Goal: Transaction & Acquisition: Purchase product/service

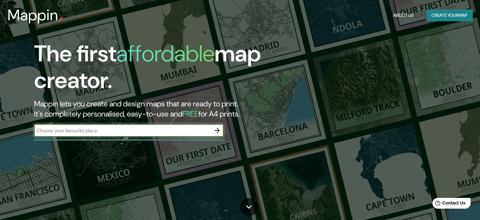
click at [443, 17] on button "Create your map" at bounding box center [450, 15] width 46 height 12
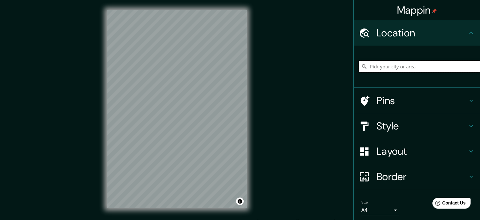
click at [375, 68] on input "Pick your city or area" at bounding box center [419, 66] width 121 height 11
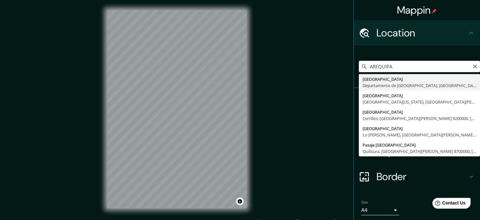
type input "[GEOGRAPHIC_DATA], [GEOGRAPHIC_DATA], [GEOGRAPHIC_DATA]"
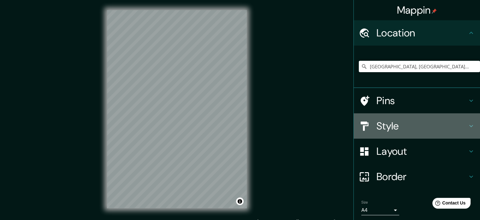
click at [407, 130] on h4 "Style" at bounding box center [422, 125] width 91 height 13
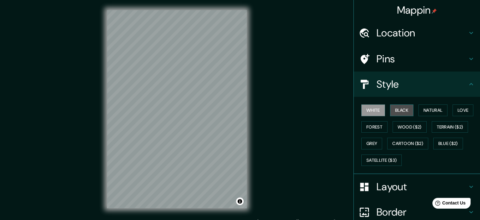
click at [397, 112] on button "Black" at bounding box center [402, 110] width 24 height 12
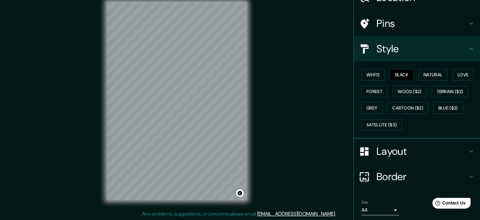
scroll to position [56, 0]
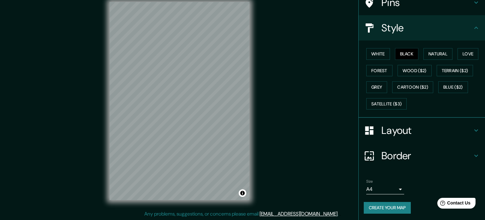
click at [393, 186] on body "Mappin Location Arequipa, Departamento de Arequipa, Perú Pins Style White Black…" at bounding box center [242, 102] width 485 height 220
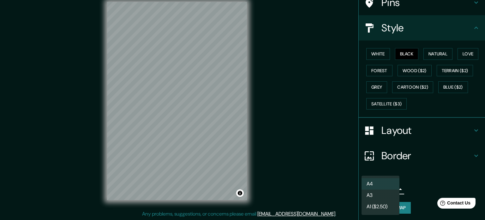
click at [345, 187] on div at bounding box center [242, 110] width 485 height 220
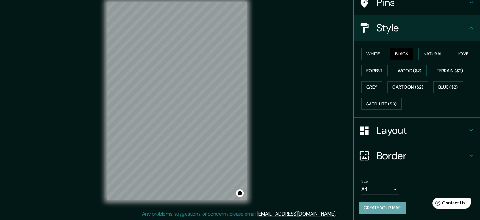
click at [378, 203] on button "Create your map" at bounding box center [382, 208] width 47 height 12
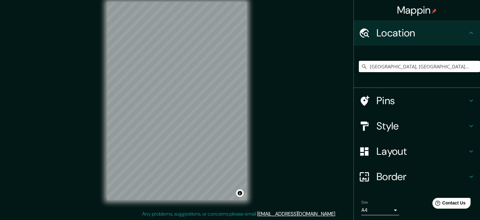
click at [395, 62] on input "Arequipa, Departamento de Arequipa, Perú" at bounding box center [419, 66] width 121 height 11
click at [468, 65] on input "[GEOGRAPHIC_DATA], [GEOGRAPHIC_DATA], [GEOGRAPHIC_DATA]" at bounding box center [419, 66] width 121 height 11
click at [464, 68] on input "Arequipa, Departamento de Arequipa, Perú" at bounding box center [419, 66] width 121 height 11
click at [438, 27] on h4 "Location" at bounding box center [422, 33] width 91 height 13
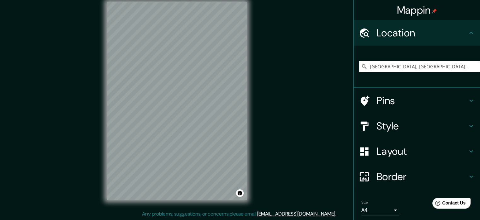
click at [468, 30] on icon at bounding box center [472, 33] width 8 height 8
drag, startPoint x: 431, startPoint y: 40, endPoint x: 381, endPoint y: 36, distance: 50.1
click at [426, 40] on div "Location" at bounding box center [417, 32] width 126 height 25
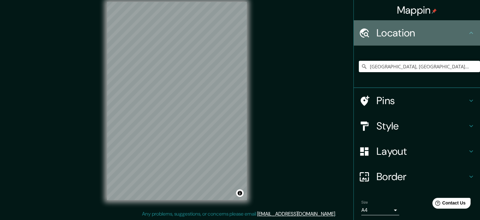
click at [359, 33] on icon at bounding box center [364, 32] width 11 height 11
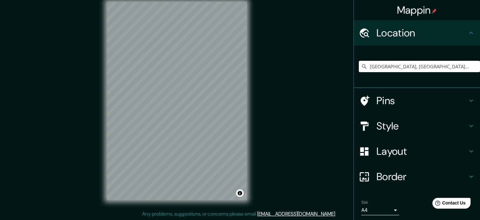
click at [465, 67] on input "Arequipa, Departamento de Arequipa, Perú" at bounding box center [419, 66] width 121 height 11
click at [371, 66] on input "Pick your city or area" at bounding box center [419, 66] width 121 height 11
type input "Arequipa, Departamento de Arequipa, Perú"
click at [366, 126] on div at bounding box center [368, 125] width 18 height 11
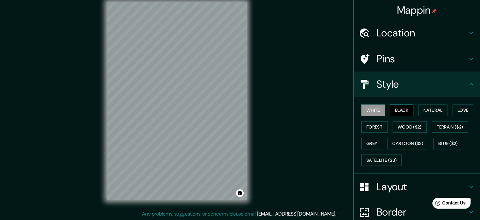
click at [398, 106] on button "Black" at bounding box center [402, 110] width 24 height 12
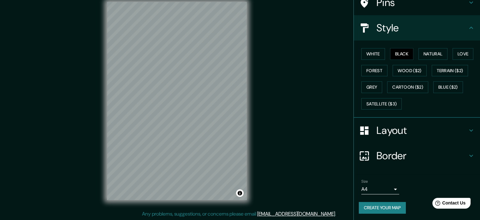
click at [394, 157] on h4 "Border" at bounding box center [422, 155] width 91 height 13
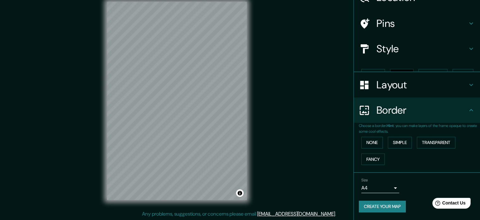
scroll to position [24, 0]
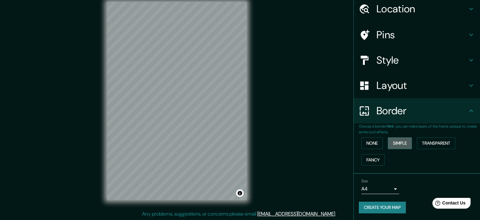
click at [401, 145] on button "Simple" at bounding box center [400, 143] width 24 height 12
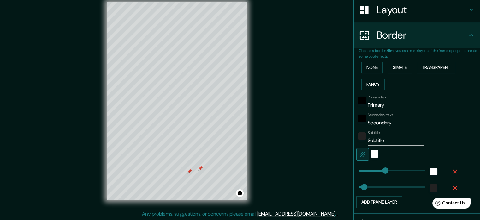
scroll to position [139, 0]
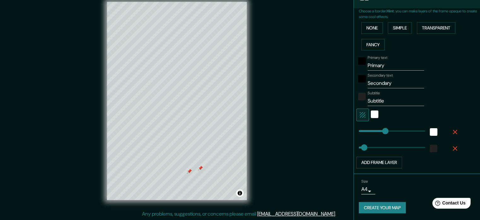
click at [201, 167] on div at bounding box center [200, 167] width 5 height 5
click at [190, 170] on div at bounding box center [189, 170] width 5 height 5
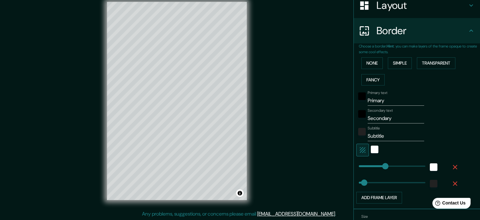
scroll to position [76, 0]
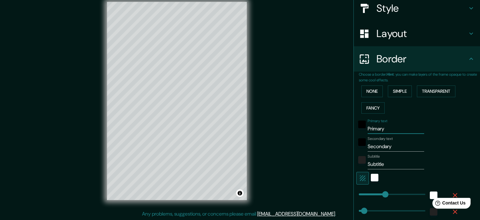
click at [388, 132] on input "Primary" at bounding box center [396, 129] width 57 height 10
type input "Primar"
type input "177"
type input "35"
type input "P"
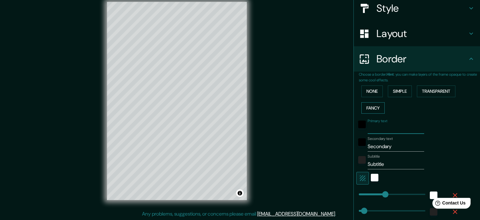
type input "177"
type input "35"
type input "A"
type input "177"
type input "35"
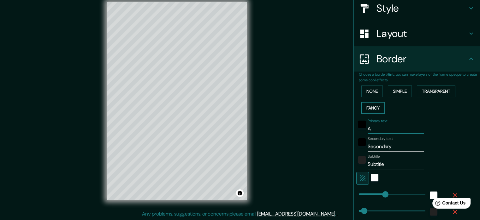
type input "AR"
type input "177"
type input "35"
type input "ARE"
type input "177"
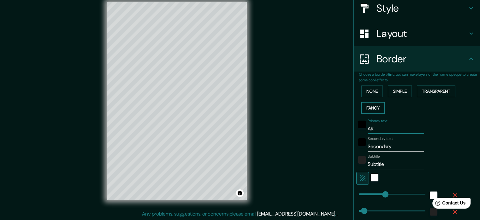
type input "35"
type input "AREQ"
type input "177"
type input "35"
type input "ARE"
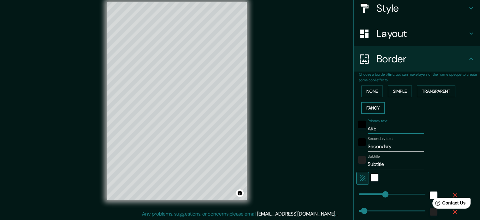
type input "177"
type input "35"
type input "AR"
type input "177"
type input "35"
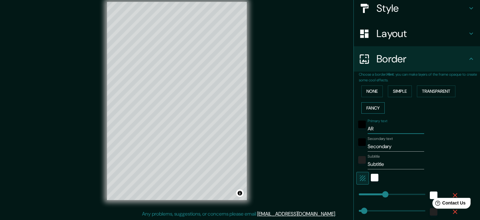
type input "A"
type input "177"
type input "35"
type input "177"
type input "35"
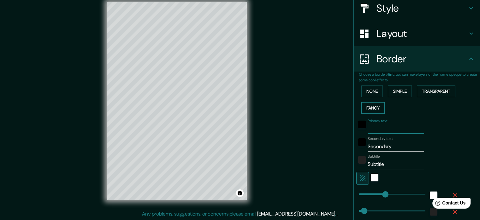
type input "A"
type input "177"
type input "35"
type input "AR"
type input "177"
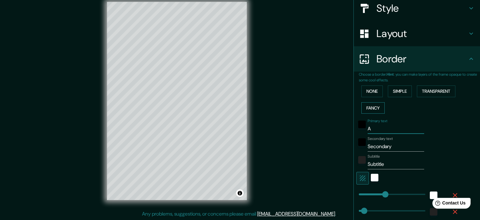
type input "35"
type input "ARE"
type input "177"
type input "35"
type input "AREQ"
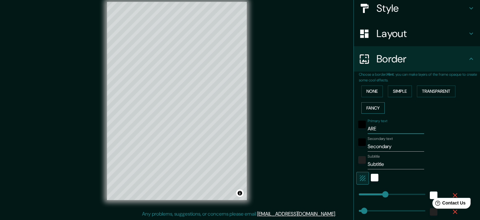
type input "177"
type input "35"
type input "AREQU"
type input "177"
type input "35"
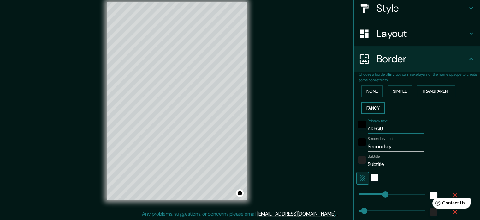
type input "AREQUI"
type input "177"
type input "35"
type input "AREQUIP"
type input "177"
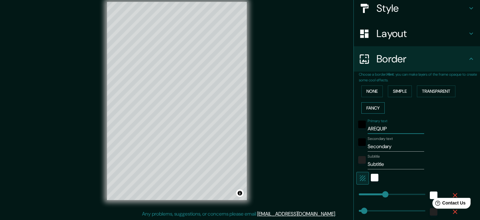
type input "35"
type input "AREQUIPA"
type input "177"
type input "35"
type input "AREQUIPA"
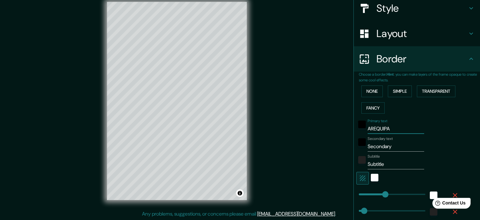
click at [393, 148] on input "Secondary" at bounding box center [396, 146] width 57 height 10
type input "Secondar"
type input "177"
type input "35"
type input "Seconda"
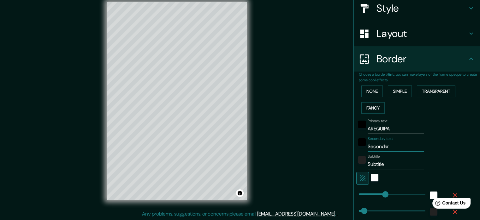
type input "177"
type input "35"
type input "Second"
type input "177"
type input "35"
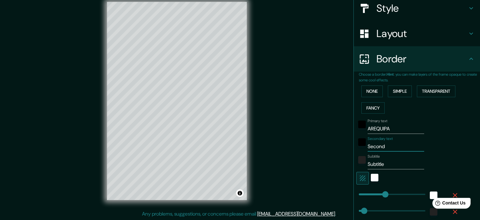
type input "Secon"
type input "177"
type input "35"
type input "Seco"
type input "177"
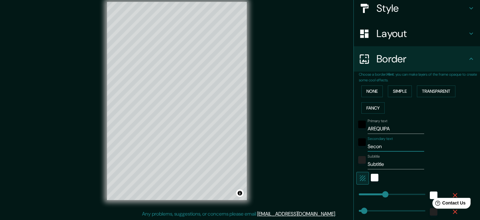
type input "35"
type input "Sec"
type input "177"
type input "35"
type input "Se"
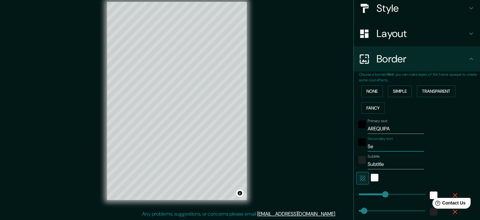
type input "177"
type input "35"
type input "S"
type input "177"
type input "35"
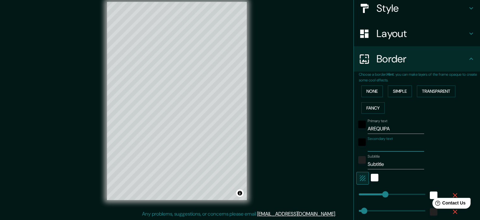
type input "177"
type input "35"
type input "P"
type input "177"
type input "35"
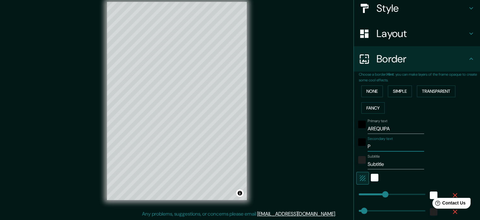
type input "PE"
type input "177"
type input "35"
type input "PER"
type input "177"
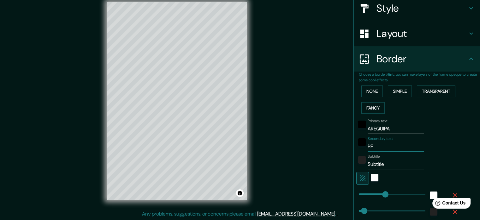
type input "35"
type input "PERU"
type input "177"
type input "35"
type input "PERU"
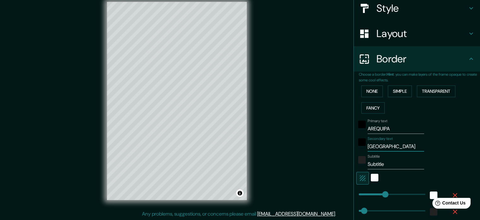
click at [384, 166] on input "Subtitle" at bounding box center [396, 164] width 57 height 10
type input "Subtitl"
type input "177"
type input "35"
type input "Subtit"
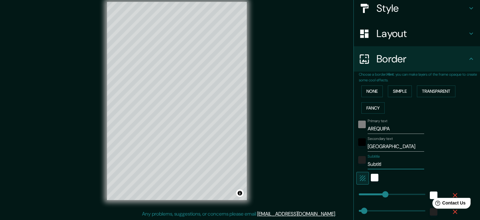
type input "177"
type input "35"
type input "Subti"
type input "177"
type input "35"
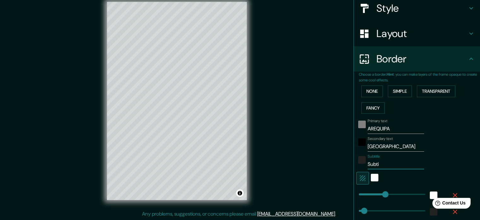
type input "Subt"
type input "177"
type input "35"
type input "Sub"
type input "177"
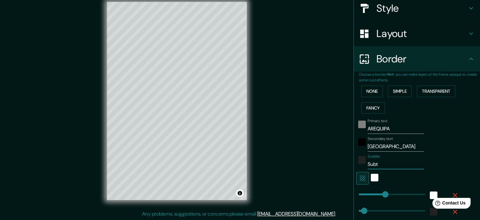
type input "35"
type input "Su"
type input "177"
type input "35"
type input "S"
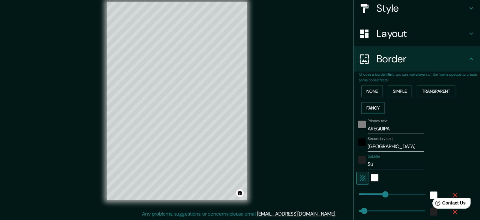
type input "177"
type input "35"
type input "177"
type input "35"
type input "P"
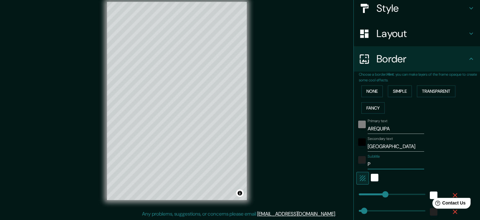
type input "177"
type input "35"
type input "PL"
type input "177"
type input "35"
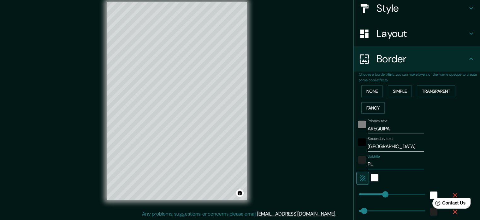
type input "PLA"
type input "177"
type input "35"
type input "PLAN"
type input "177"
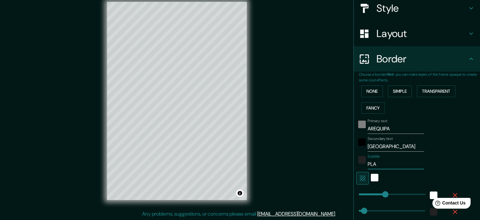
type input "35"
type input "PLANO"
type input "177"
type input "35"
type input "PLANON"
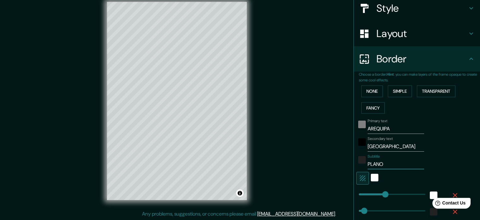
type input "177"
type input "35"
type input "PLANONO"
type input "177"
type input "35"
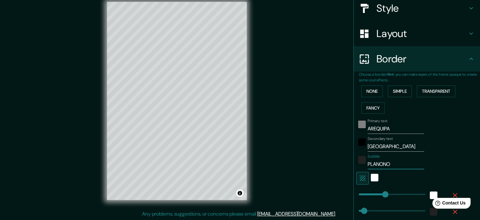
type input "PLANONOL"
type input "177"
type input "35"
type input "PLANONOLL"
type input "177"
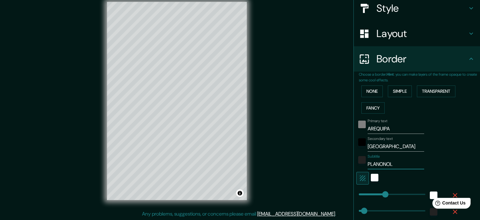
type input "35"
type input "PLANONOLLU"
type input "177"
type input "35"
type input "PLANONOLL"
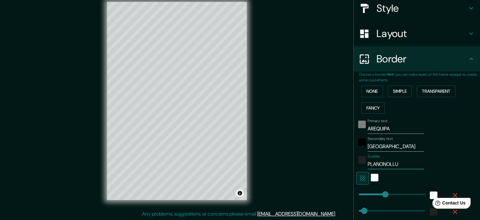
type input "177"
type input "35"
type input "PLANONOL"
type input "177"
type input "35"
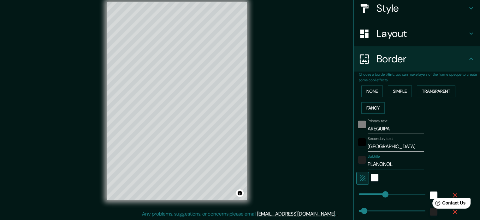
type input "PLANONO"
type input "177"
type input "35"
type input "PLANON"
type input "177"
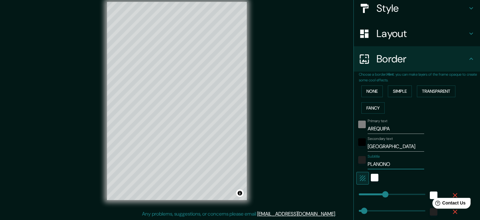
type input "35"
type input "PLANON"
type input "177"
type input "35"
type input "PLANON N"
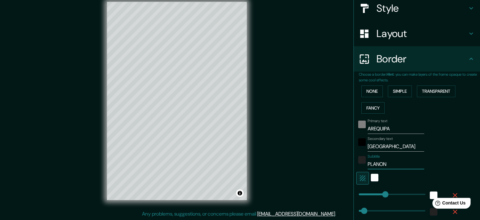
type input "177"
type input "35"
type input "PLANON NO"
type input "177"
type input "35"
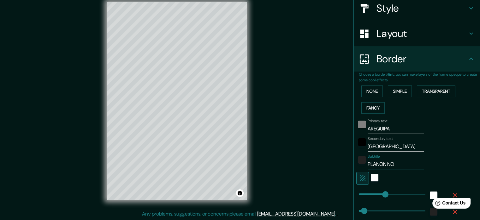
type input "PLANON NOL"
type input "177"
type input "35"
type input "PLANON NOLL"
type input "177"
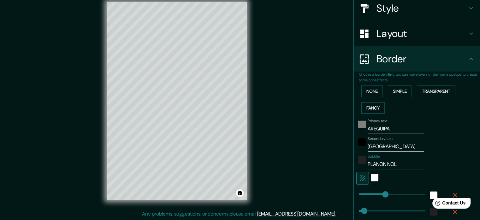
type input "35"
type input "PLANON NOLLY"
type input "177"
type input "35"
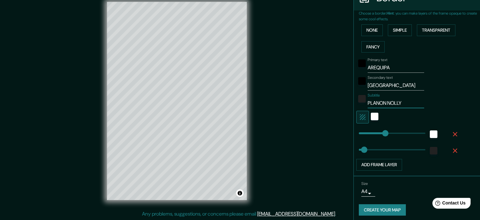
scroll to position [139, 0]
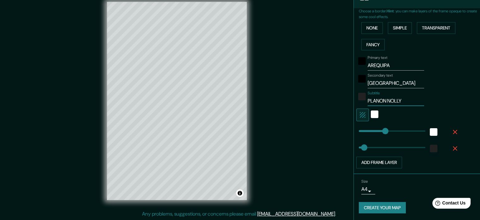
type input "PLANON NOLLY"
click at [393, 208] on button "Create your map" at bounding box center [382, 208] width 47 height 12
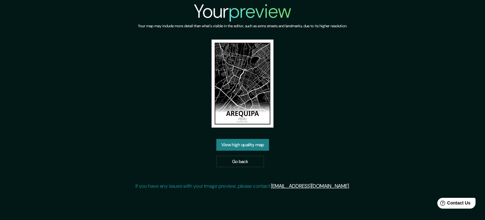
click at [253, 145] on link "View high quality map" at bounding box center [242, 145] width 53 height 12
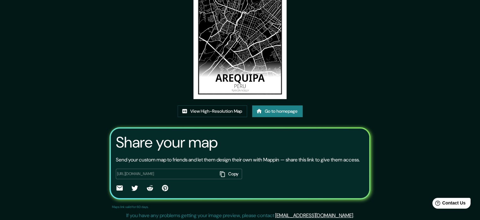
scroll to position [63, 0]
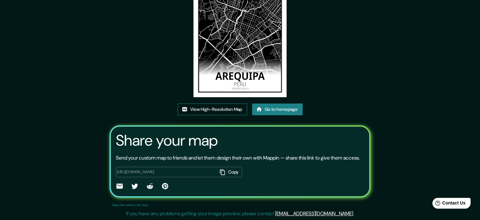
click at [232, 108] on link "View High-Resolution Map" at bounding box center [212, 109] width 69 height 12
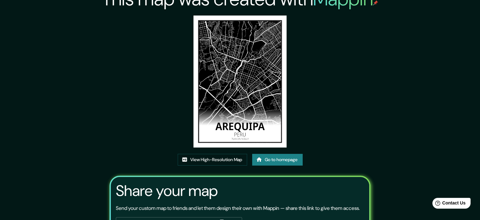
scroll to position [0, 0]
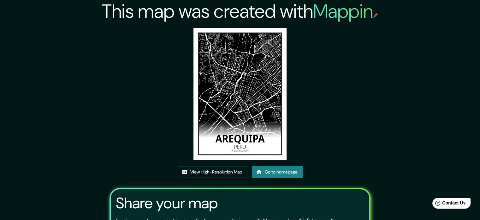
click at [268, 175] on link "Go to homepage" at bounding box center [277, 172] width 51 height 12
